Goal: Information Seeking & Learning: Check status

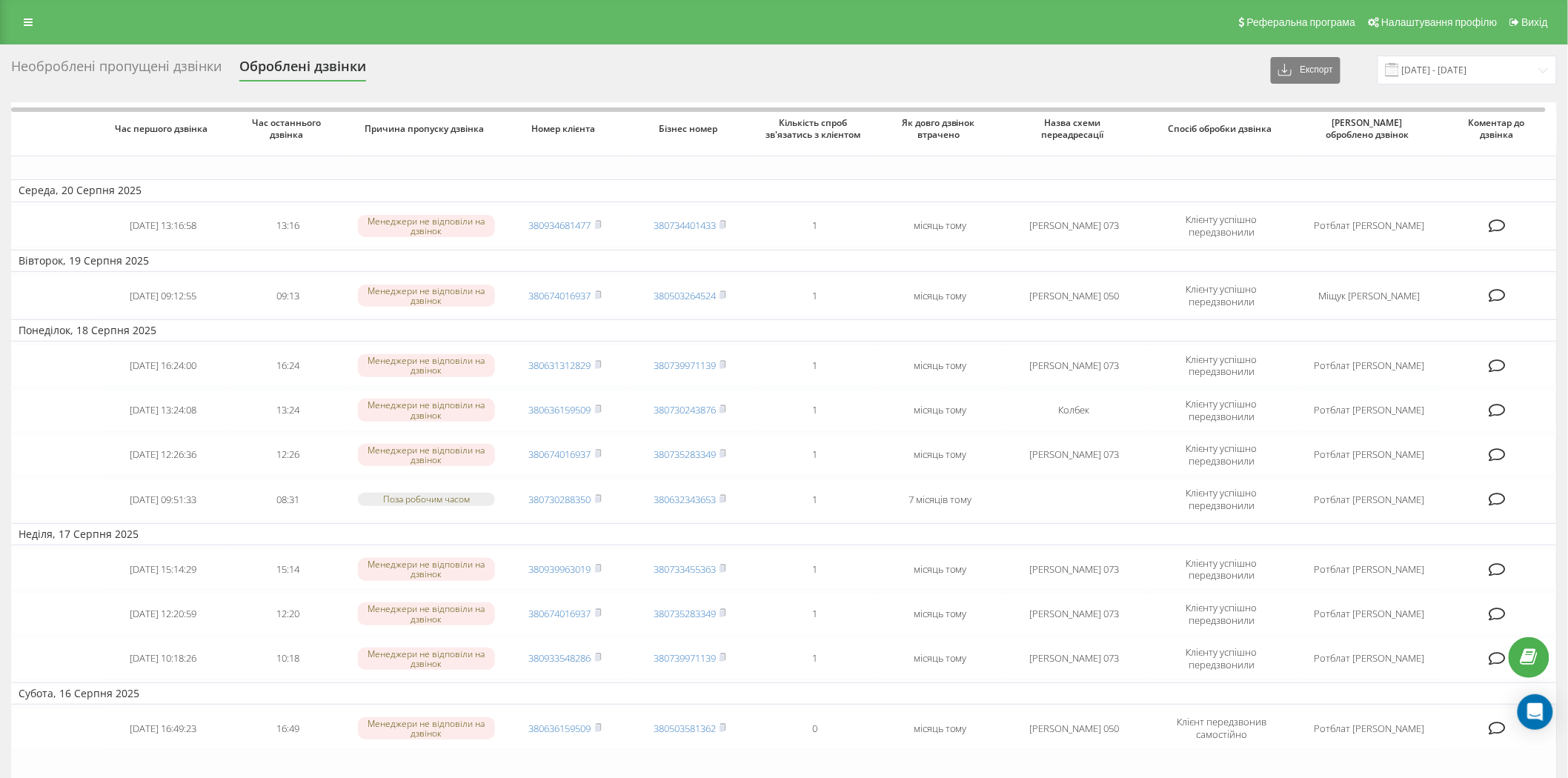
click at [146, 64] on div "Необроблені пропущені дзвінки" at bounding box center [116, 70] width 210 height 23
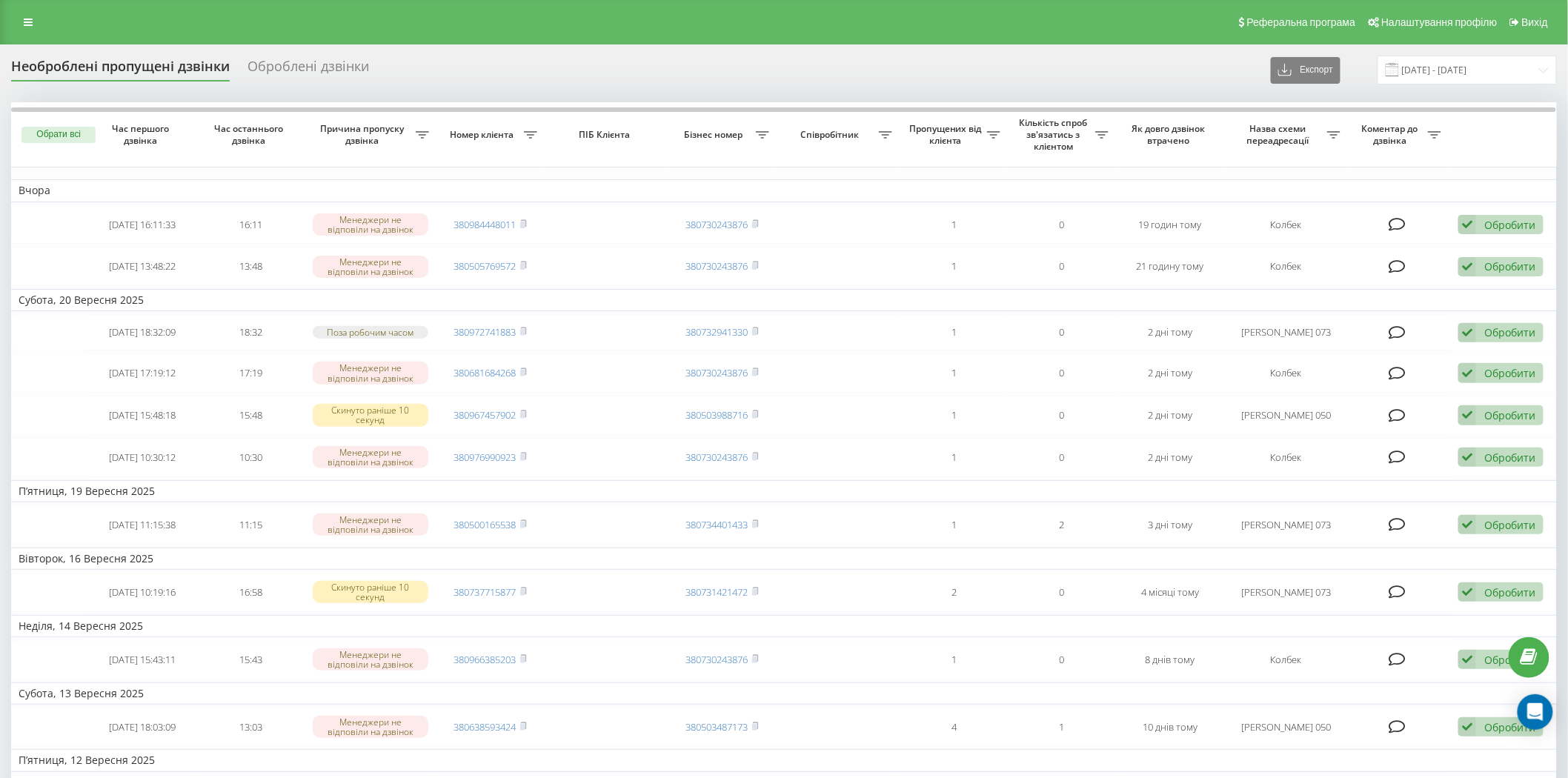
click at [292, 71] on div "Оброблені дзвінки" at bounding box center [309, 70] width 122 height 23
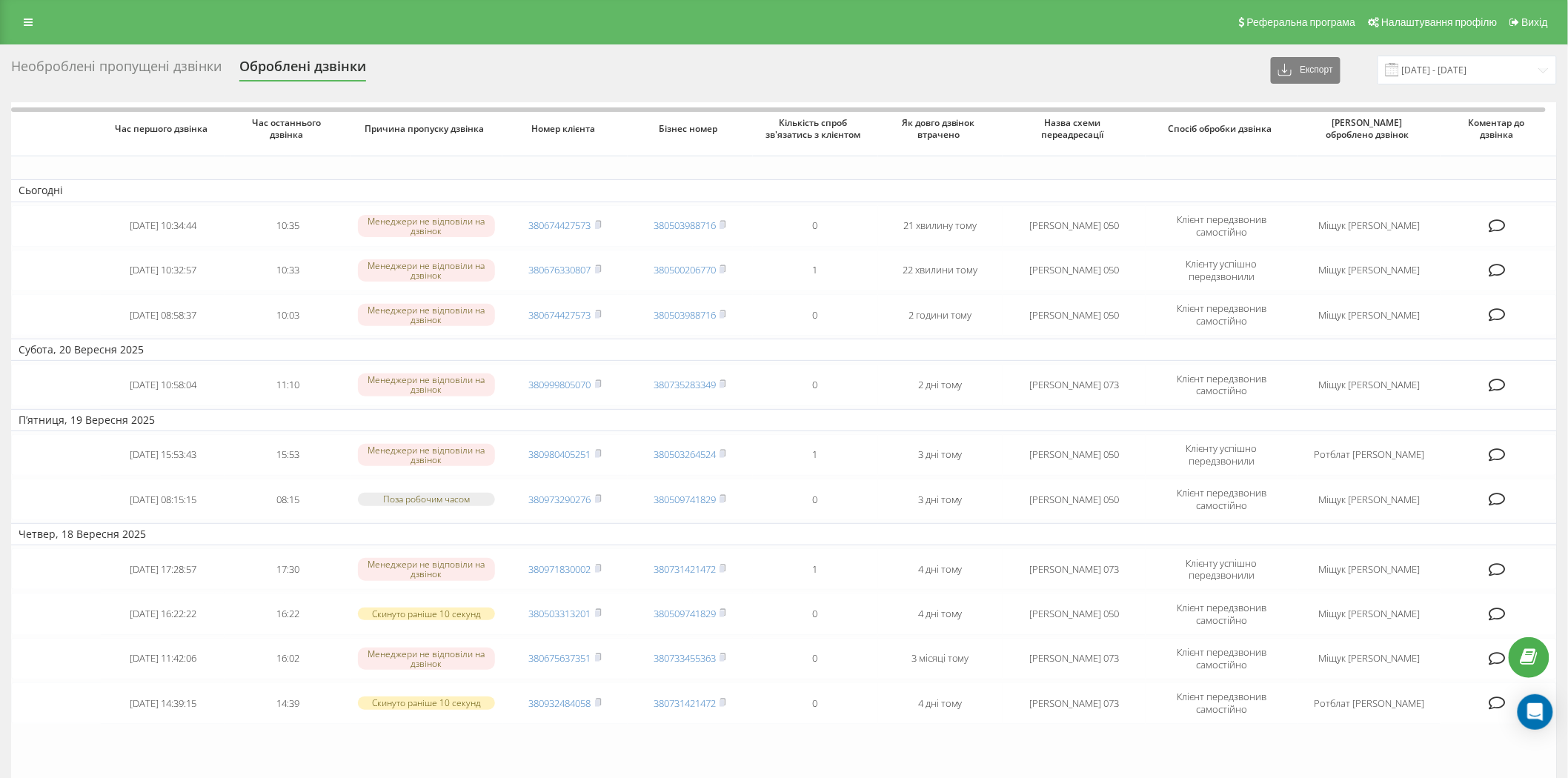
click at [149, 70] on div "Необроблені пропущені дзвінки" at bounding box center [116, 70] width 210 height 23
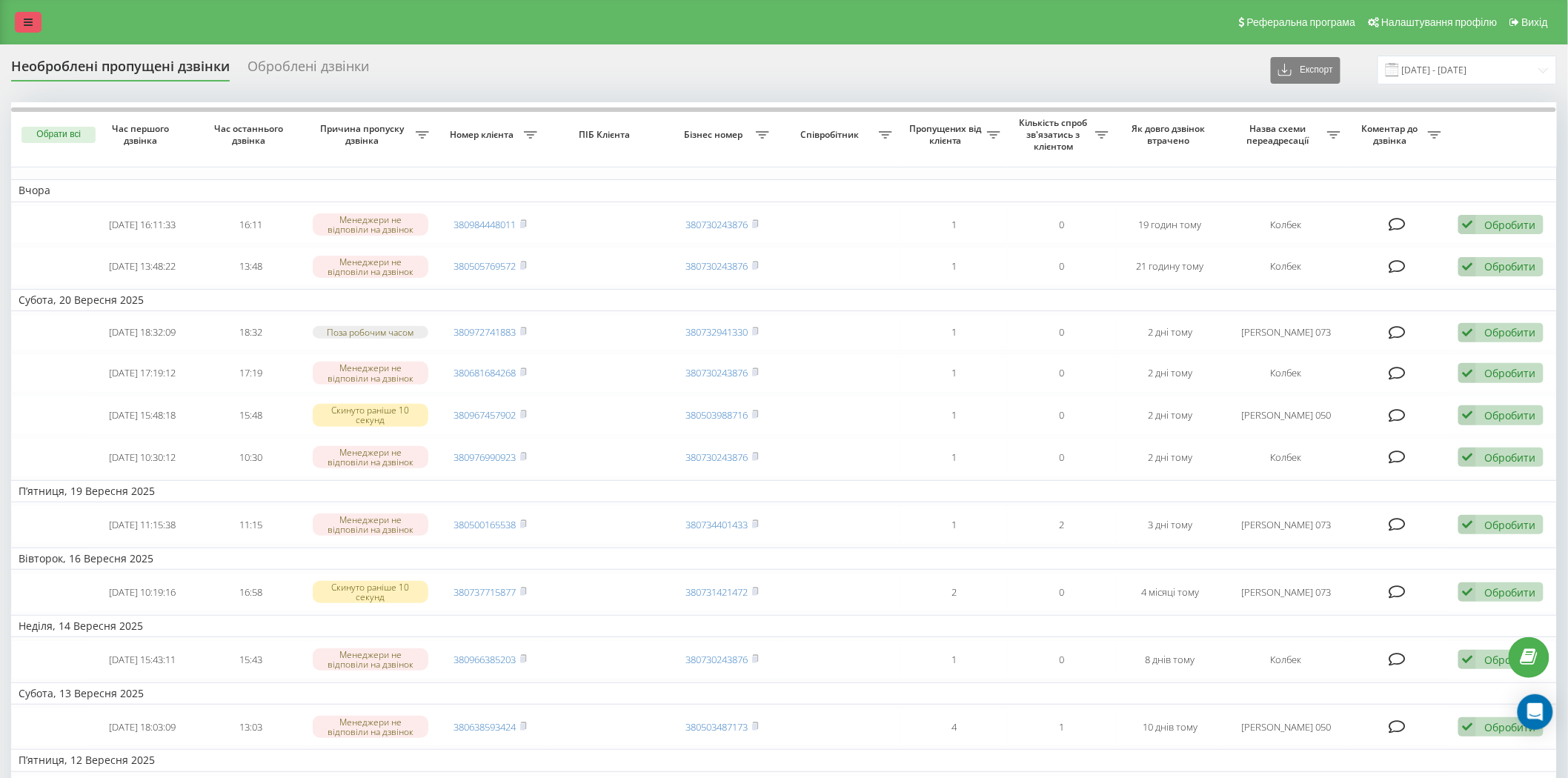
click at [25, 28] on link at bounding box center [28, 23] width 27 height 21
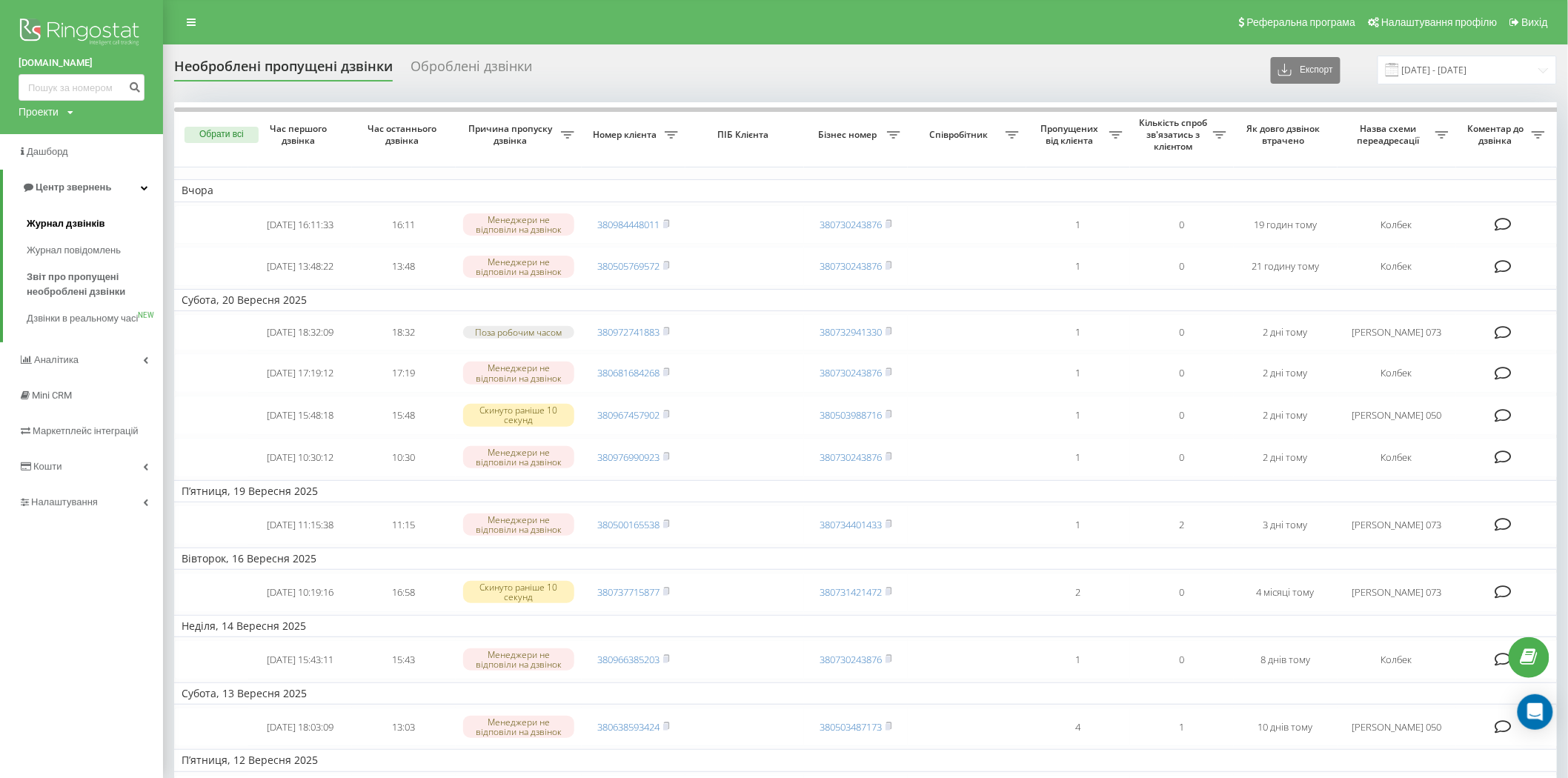
click at [84, 231] on span "Журнал дзвінків" at bounding box center [66, 223] width 79 height 15
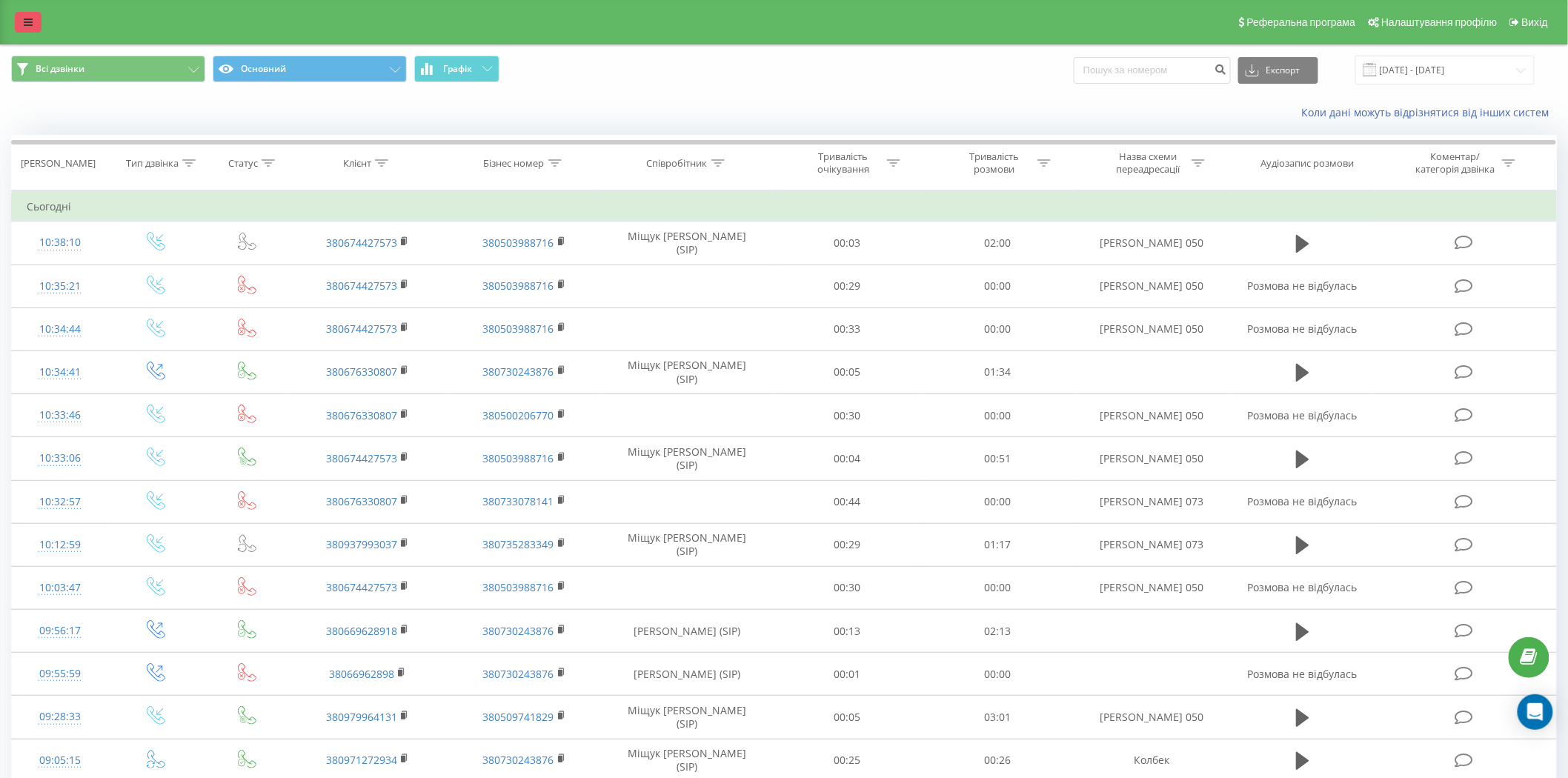
click at [25, 24] on icon at bounding box center [28, 22] width 9 height 11
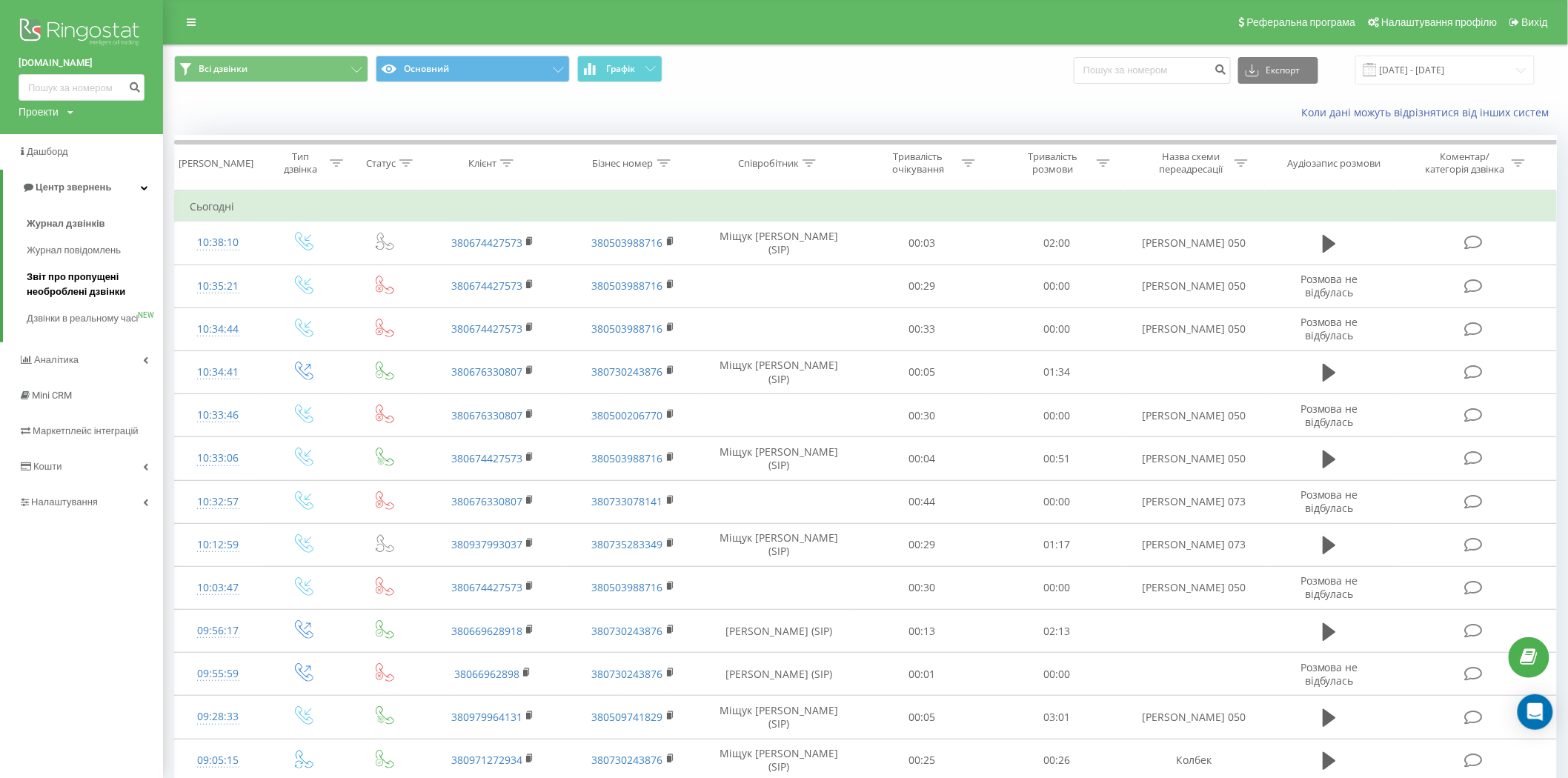
click at [72, 289] on span "Звіт про пропущені необроблені дзвінки" at bounding box center [91, 284] width 129 height 29
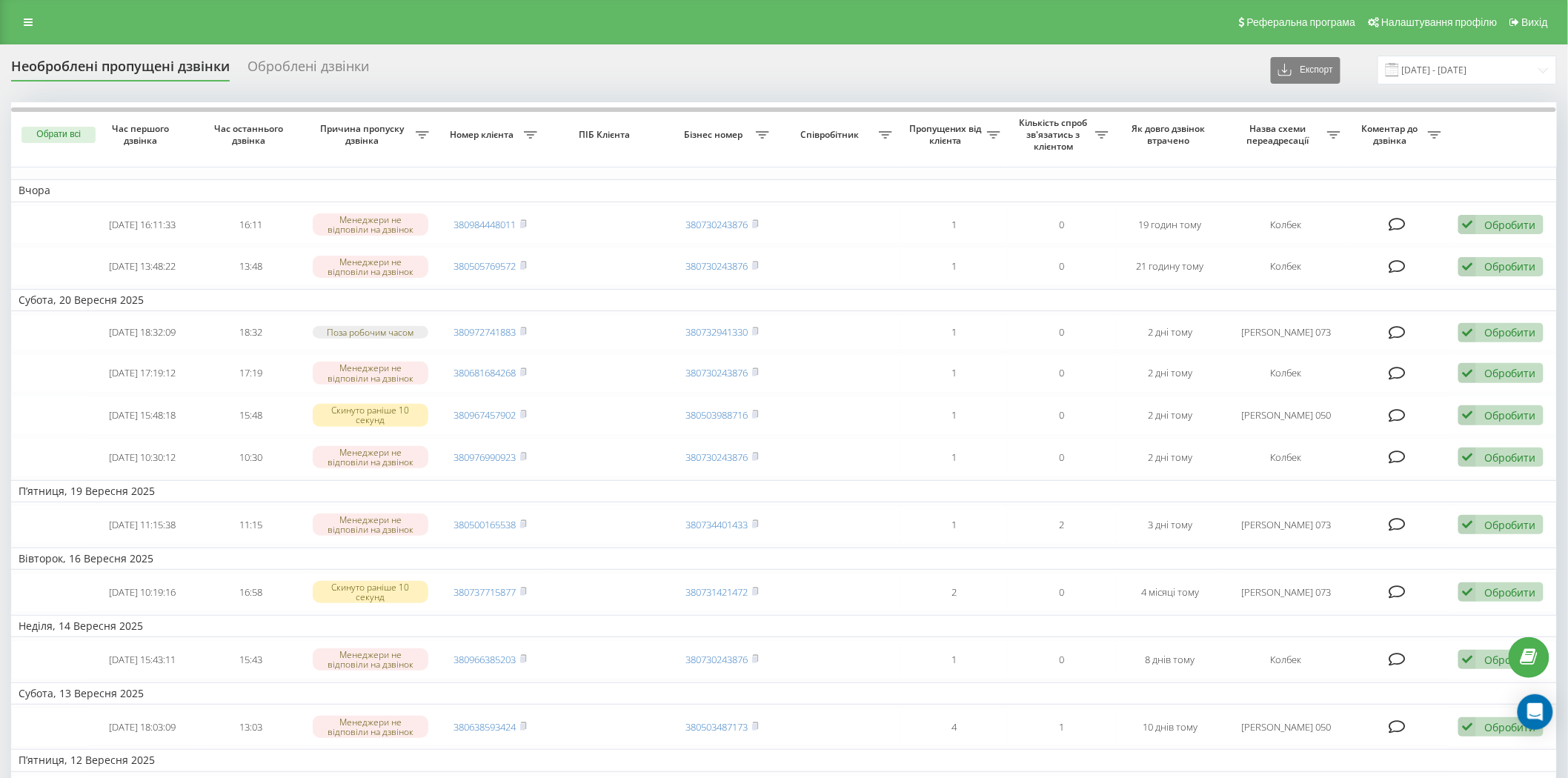
click at [324, 67] on div "Оброблені дзвінки" at bounding box center [309, 70] width 122 height 23
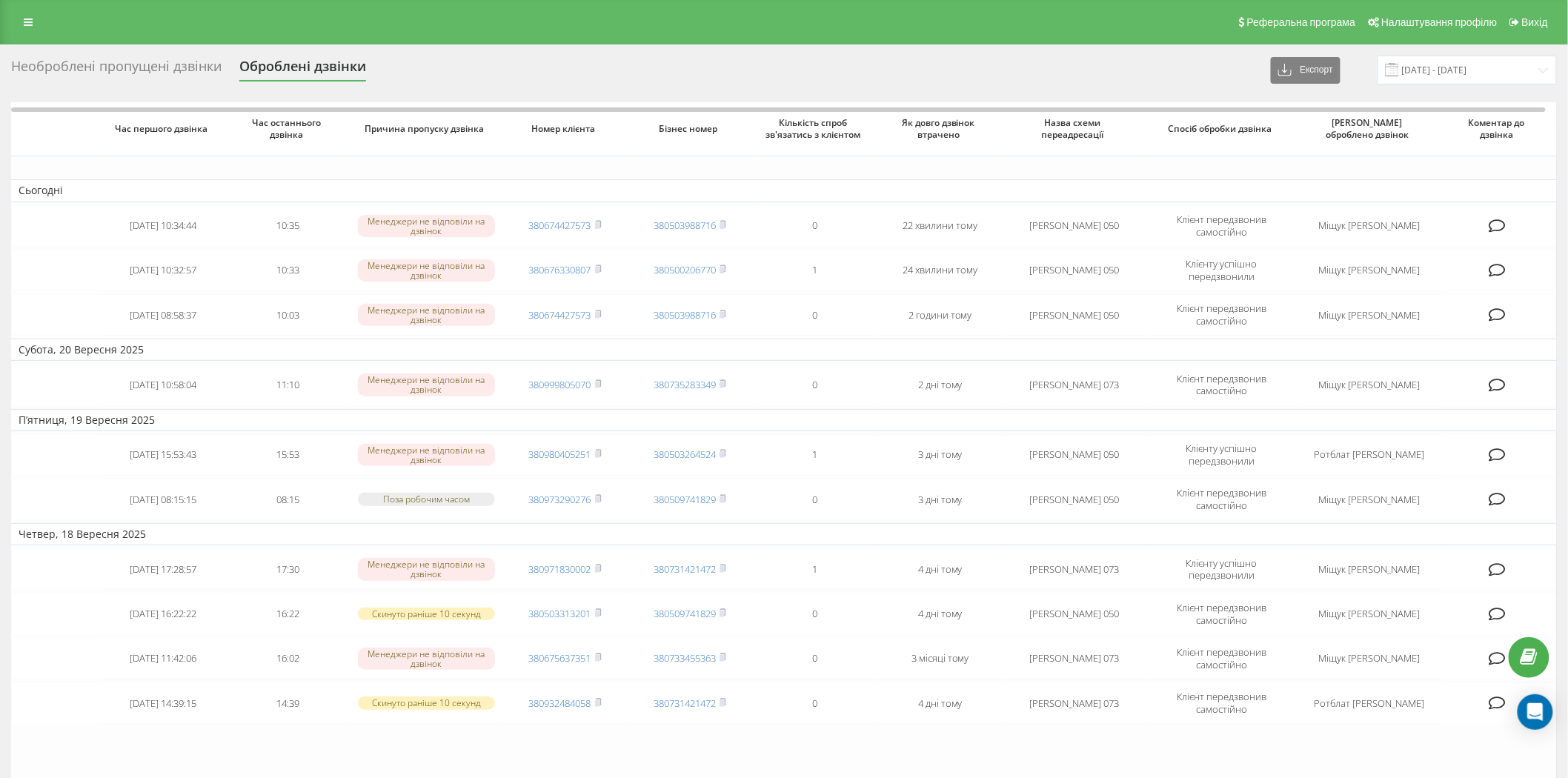
click at [154, 78] on div "Необроблені пропущені дзвінки" at bounding box center [116, 70] width 210 height 23
